Goal: Task Accomplishment & Management: Manage account settings

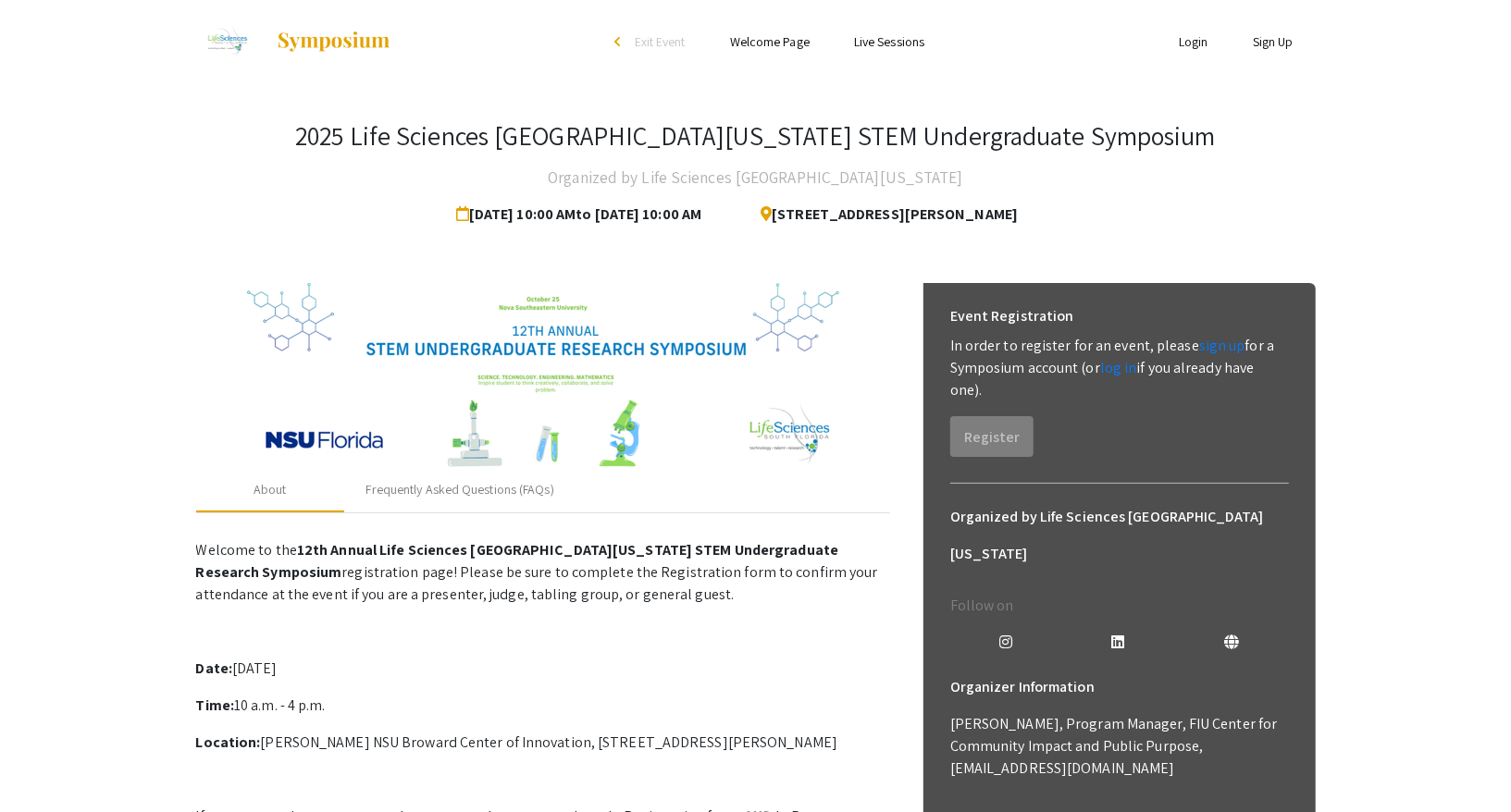
click at [1189, 45] on link "Login" at bounding box center [1193, 41] width 30 height 17
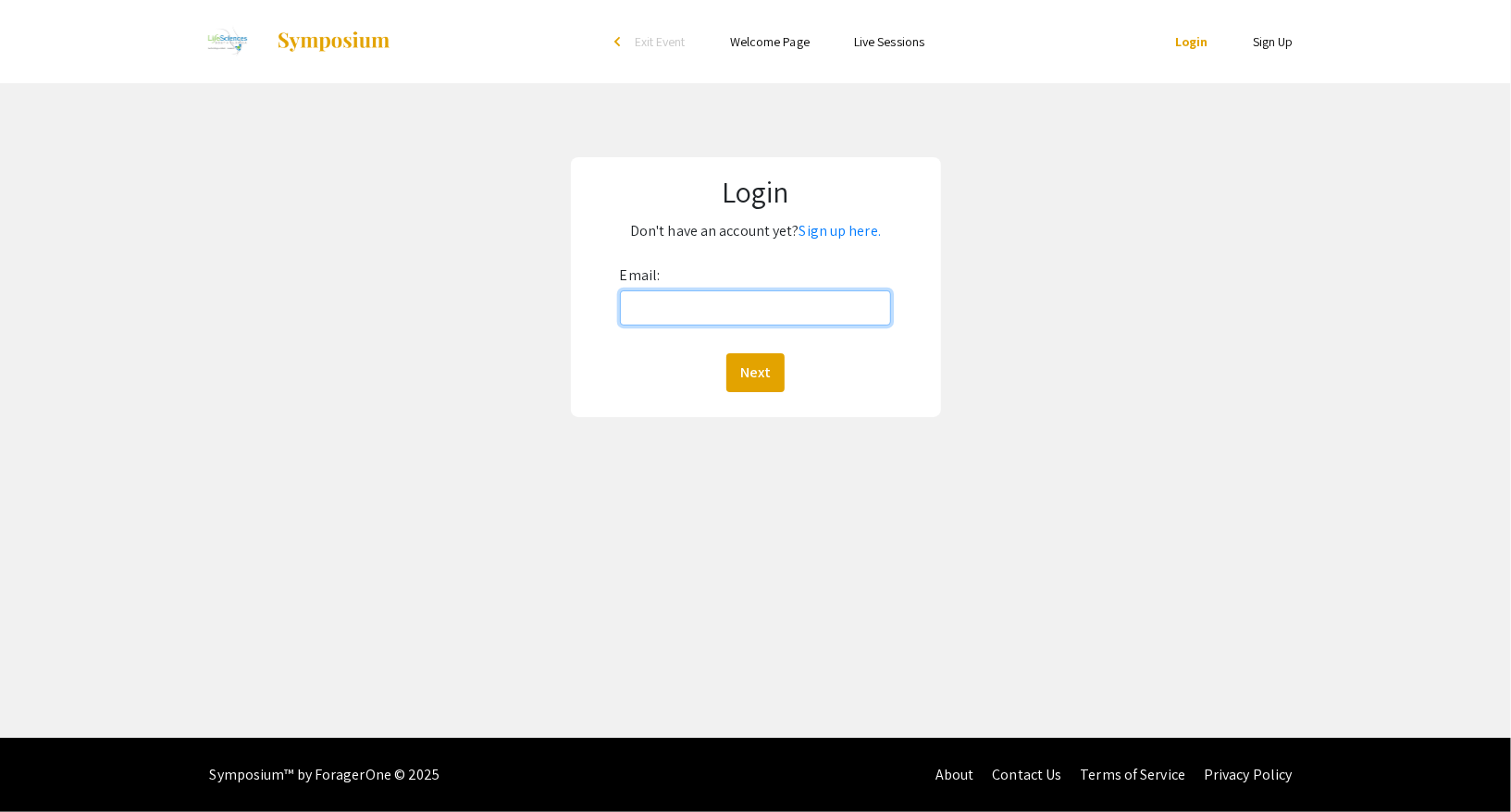
click at [821, 320] on input "Email:" at bounding box center [756, 308] width 272 height 36
type input "chrwan5175@gmail.com"
click at [756, 386] on button "Next" at bounding box center [755, 372] width 58 height 38
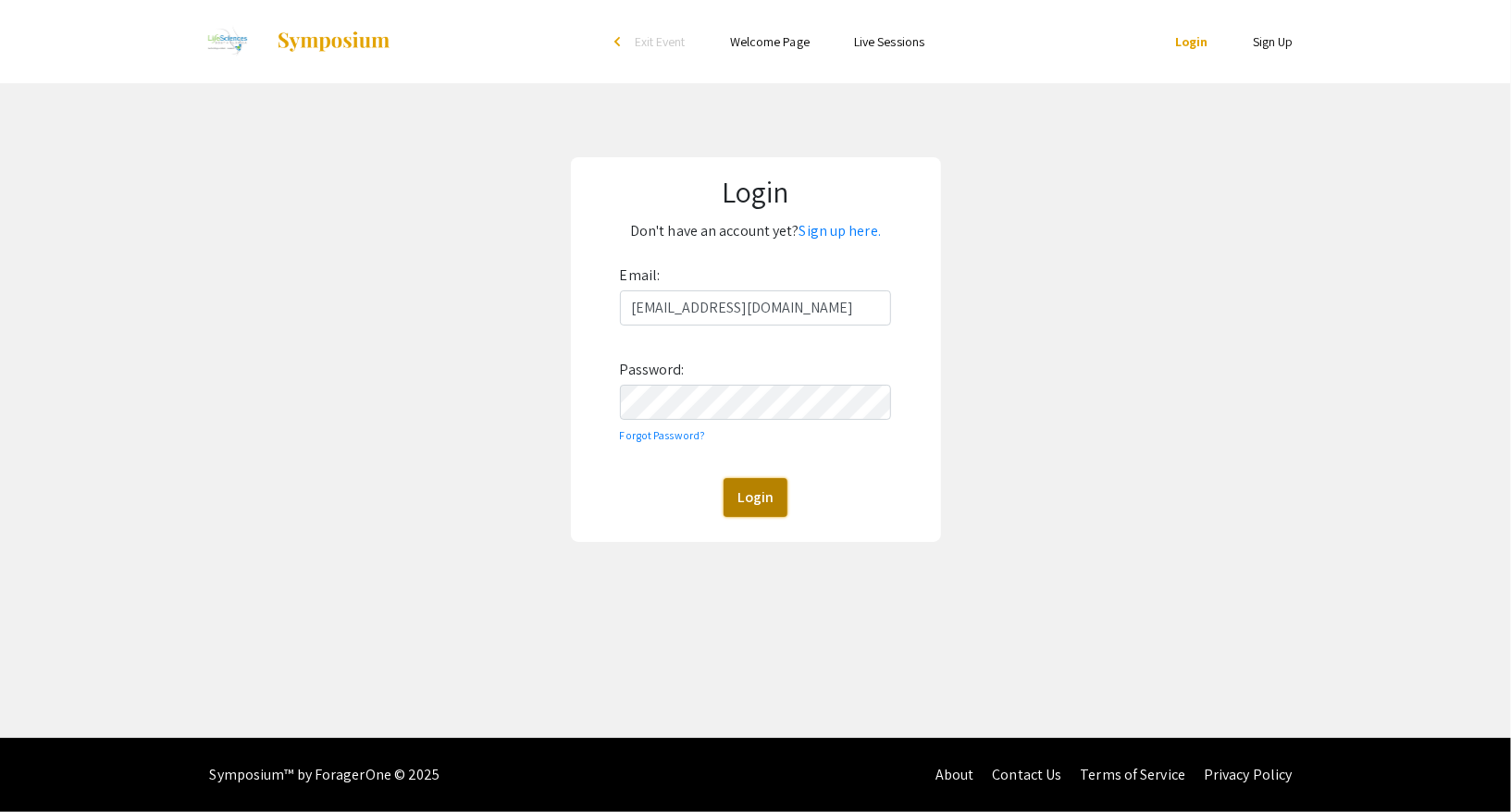
click at [769, 502] on button "Login" at bounding box center [755, 497] width 64 height 38
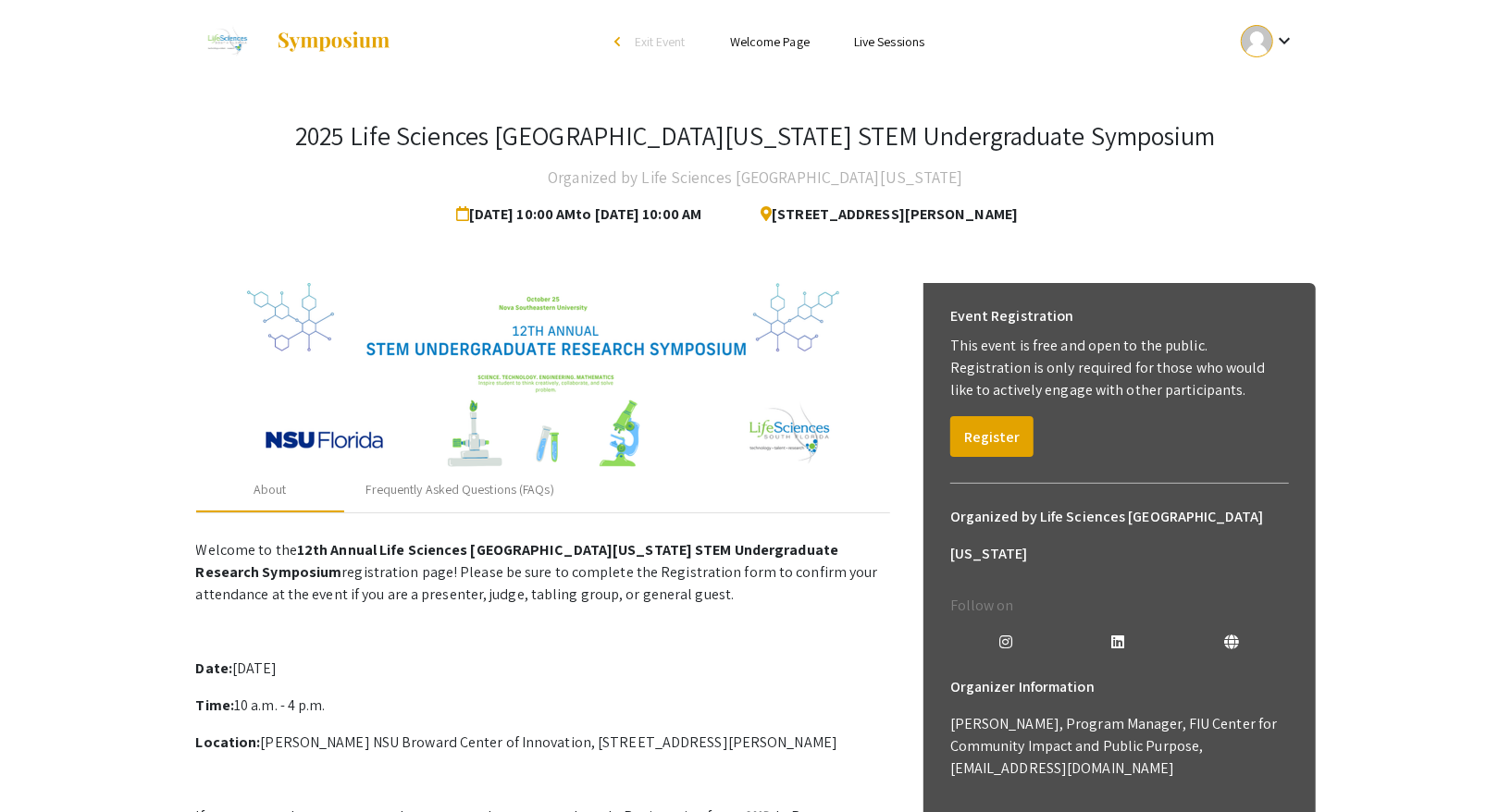
click at [1270, 51] on div "keyboard_arrow_down" at bounding box center [1268, 41] width 64 height 41
click at [1255, 181] on button "Sign out" at bounding box center [1278, 180] width 113 height 44
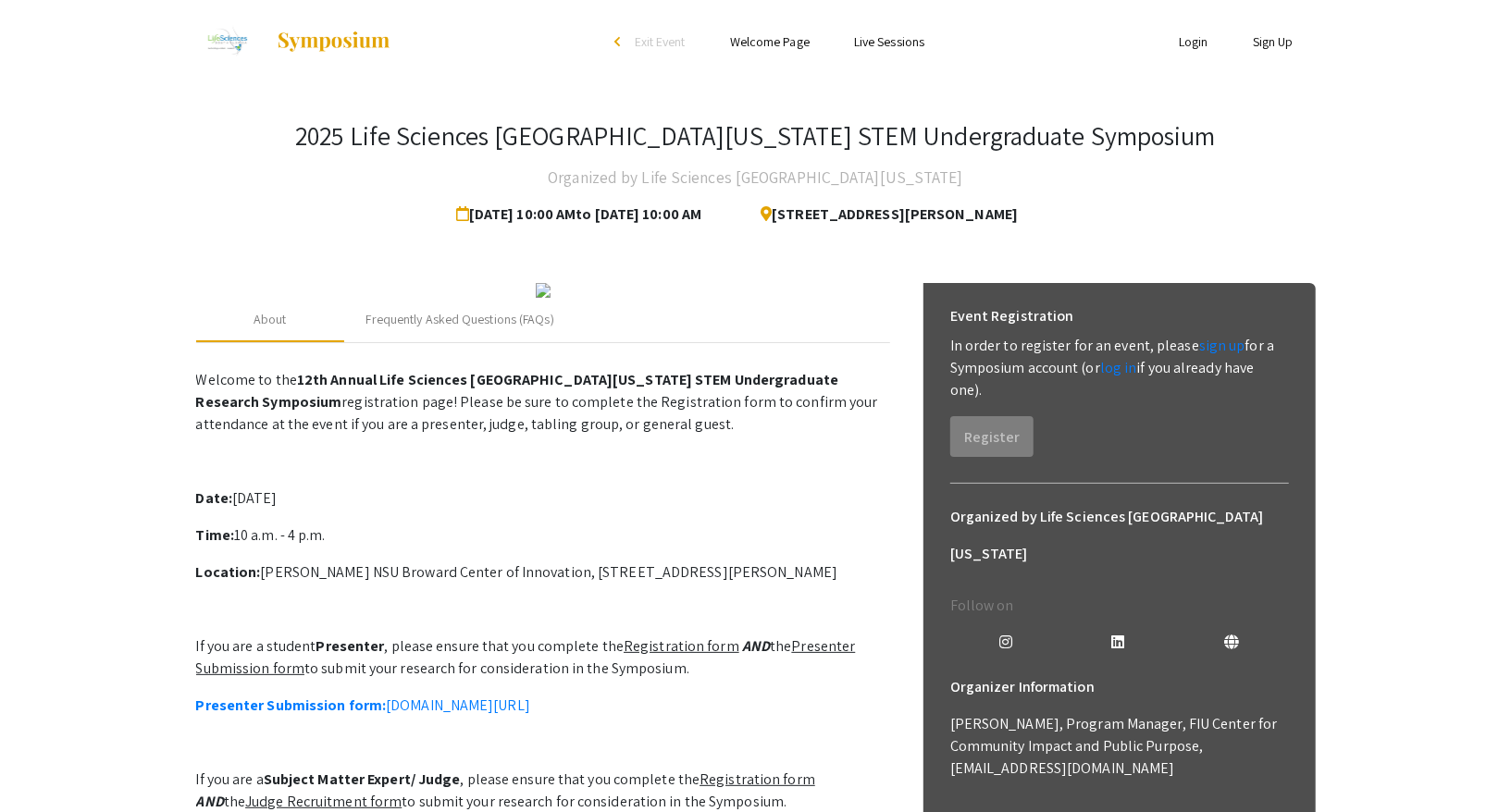
drag, startPoint x: 950, startPoint y: 343, endPoint x: 1056, endPoint y: 390, distance: 116.0
click at [1056, 390] on p "In order to register for an event, please sign up for a Symposium account (or l…" at bounding box center [1119, 368] width 339 height 67
